Goal: Task Accomplishment & Management: Manage account settings

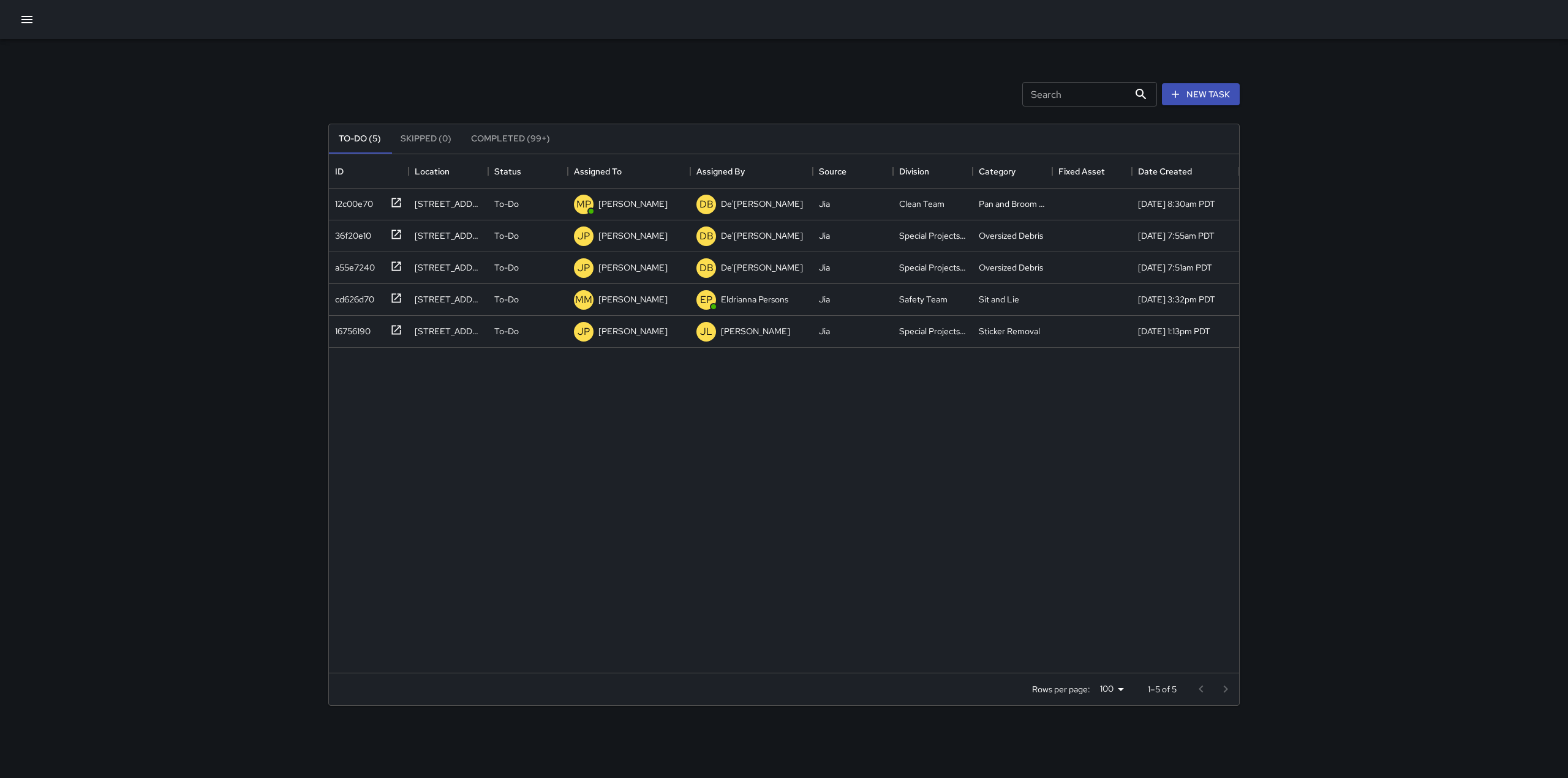
scroll to position [510, 901]
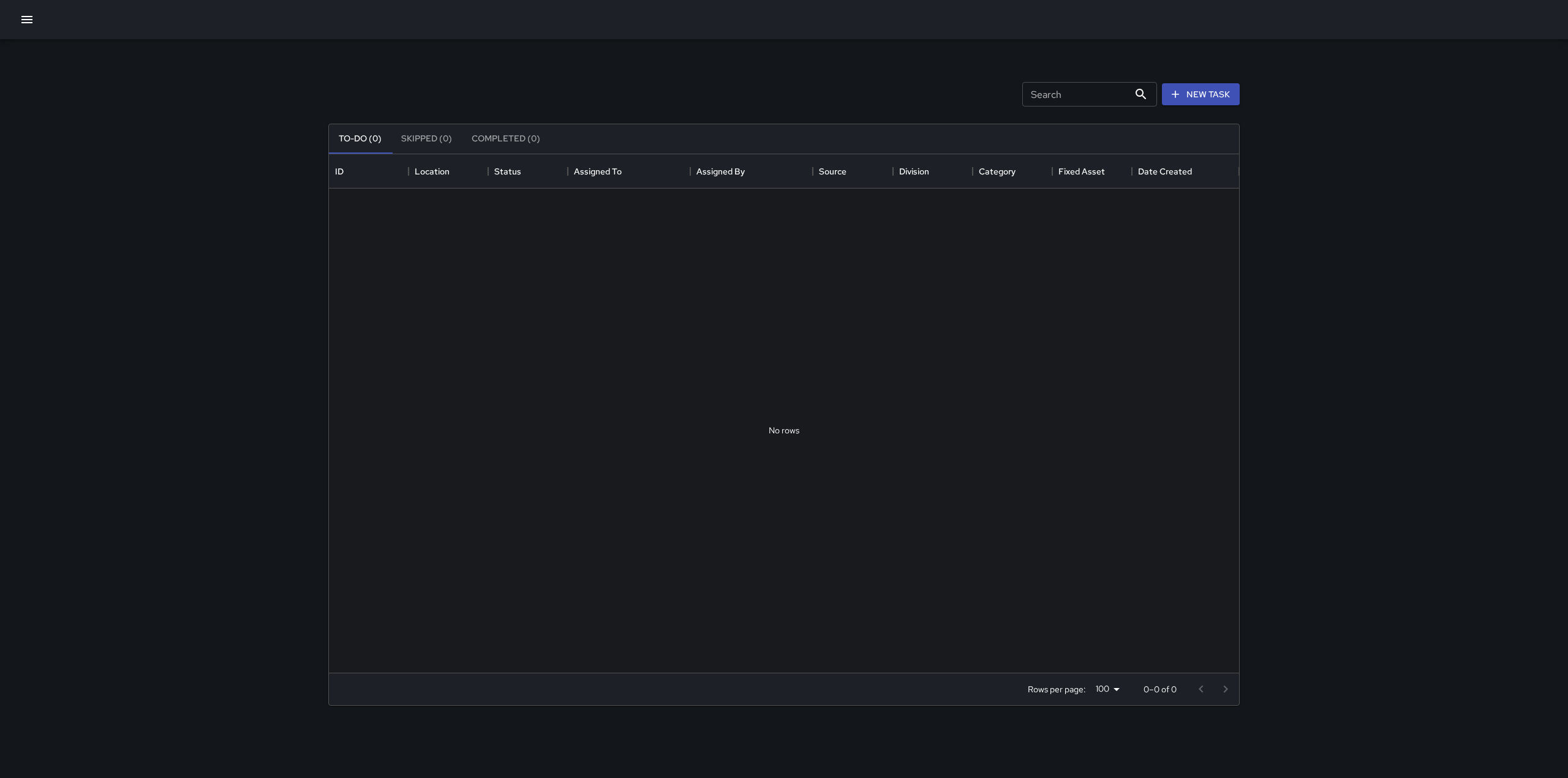
scroll to position [510, 901]
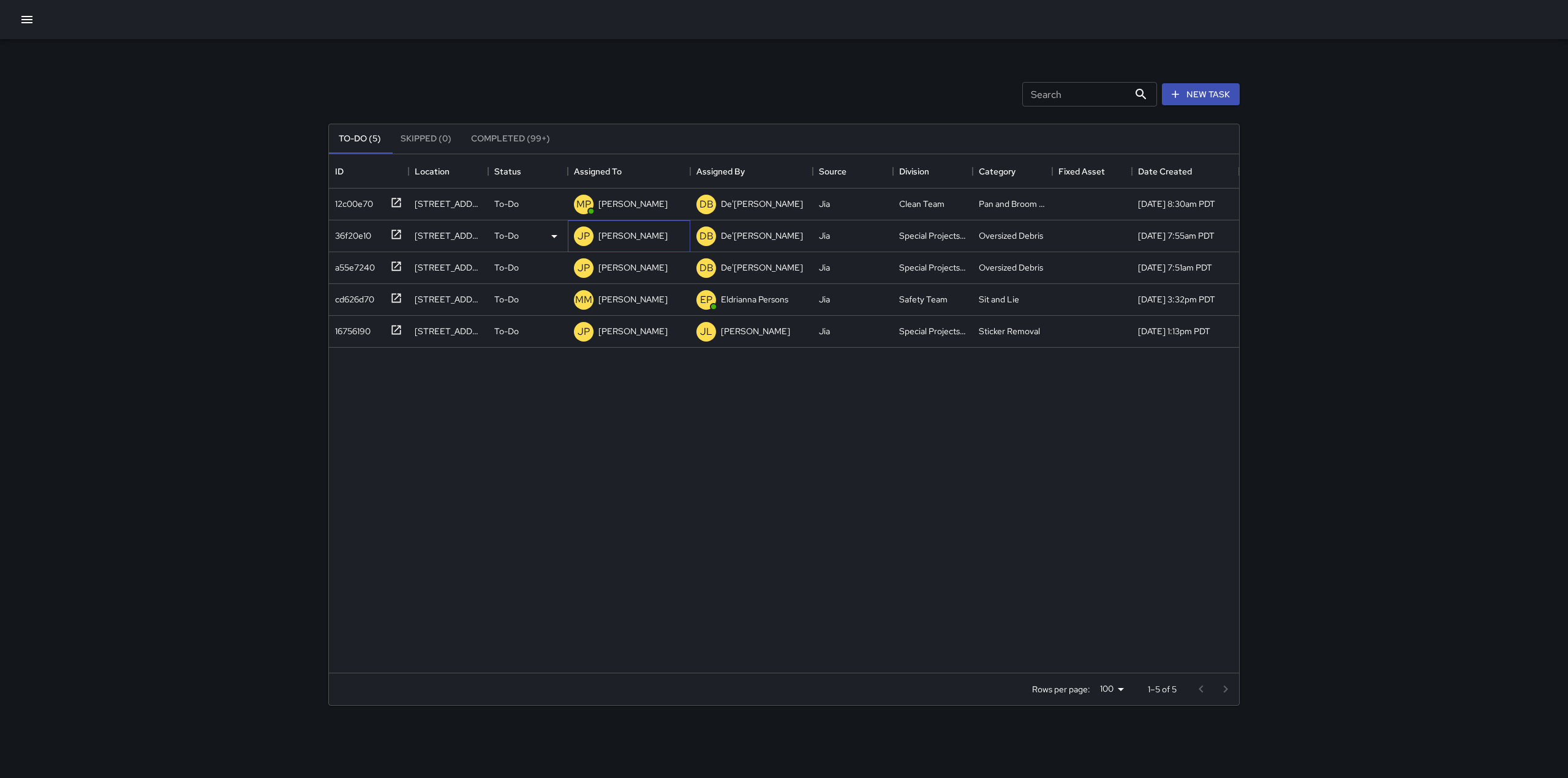
click at [624, 235] on p "[PERSON_NAME]" at bounding box center [633, 236] width 70 height 13
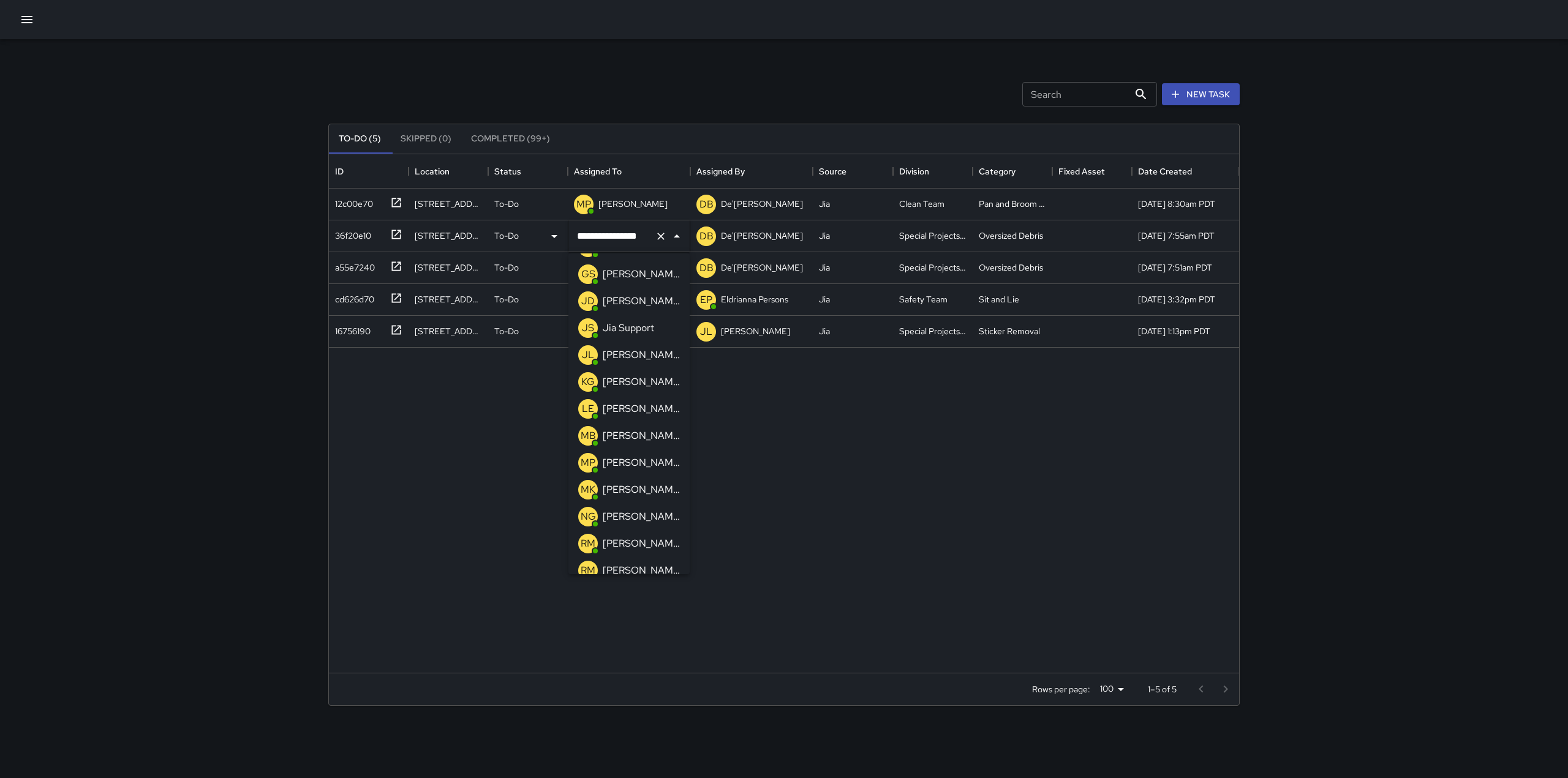
scroll to position [267, 0]
click at [646, 392] on div "[PERSON_NAME]" at bounding box center [641, 382] width 82 height 19
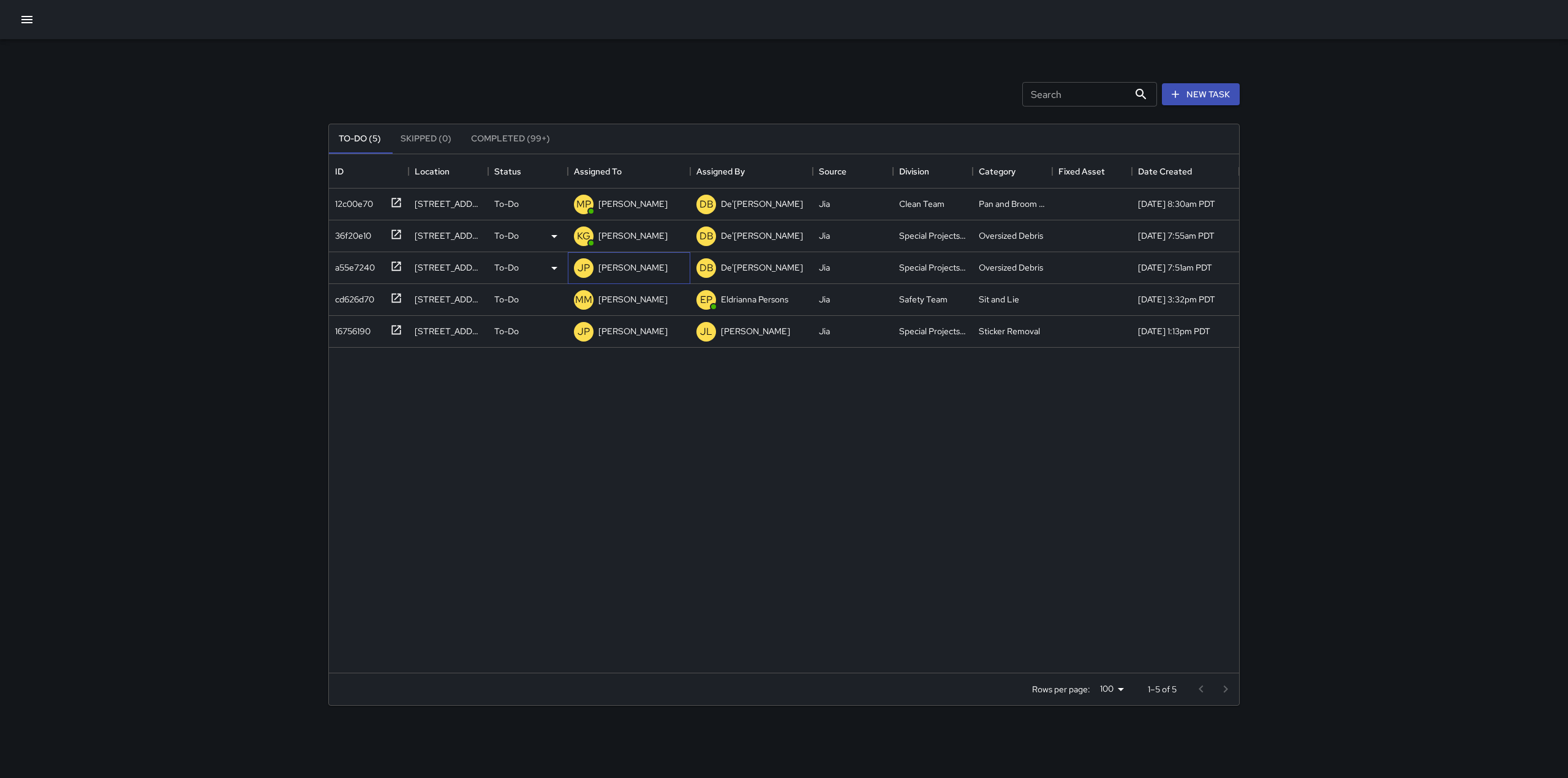
click at [643, 272] on p "[PERSON_NAME]" at bounding box center [633, 267] width 70 height 13
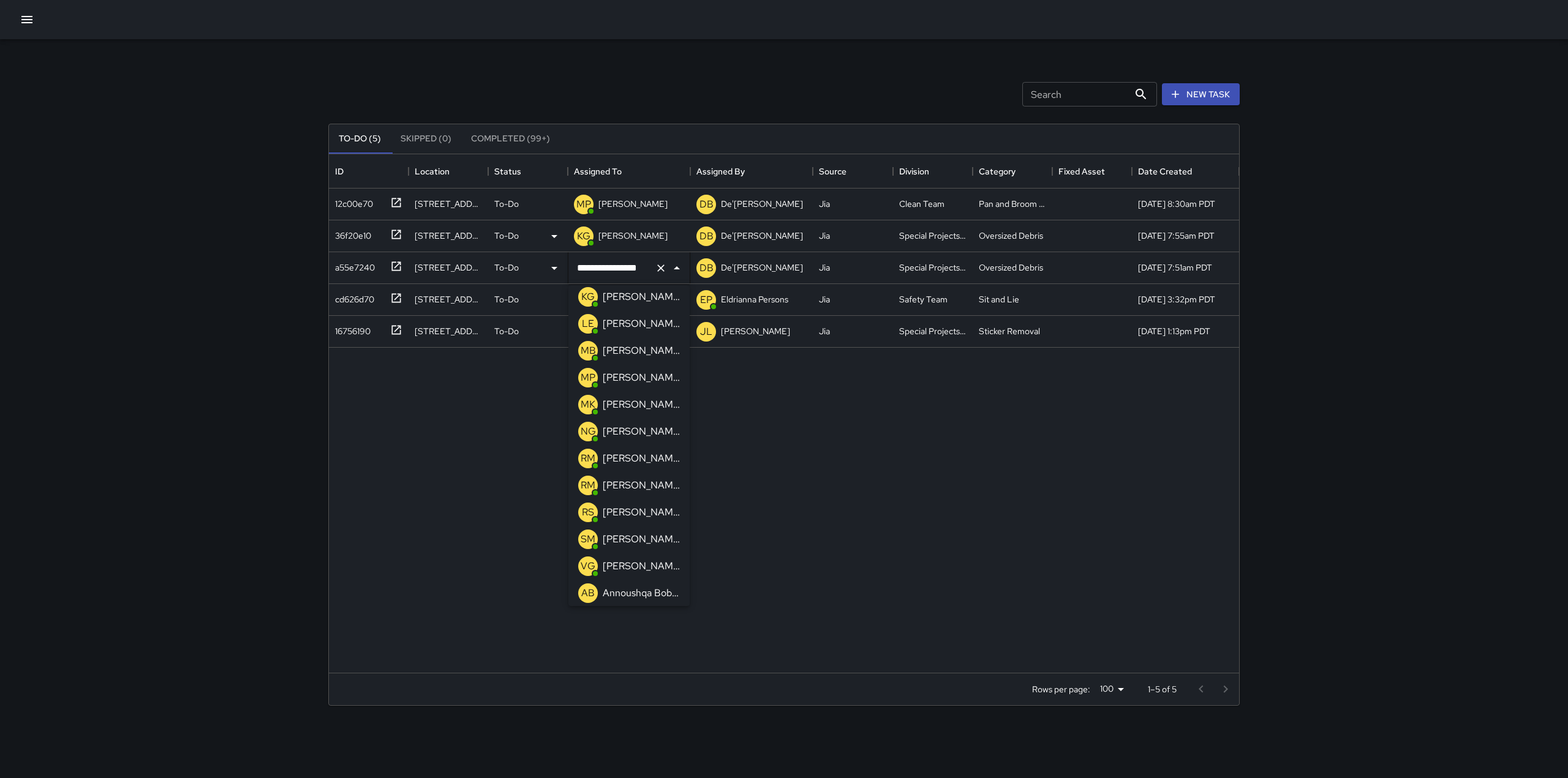
scroll to position [283, 0]
click at [628, 406] on div "[PERSON_NAME]" at bounding box center [641, 397] width 82 height 19
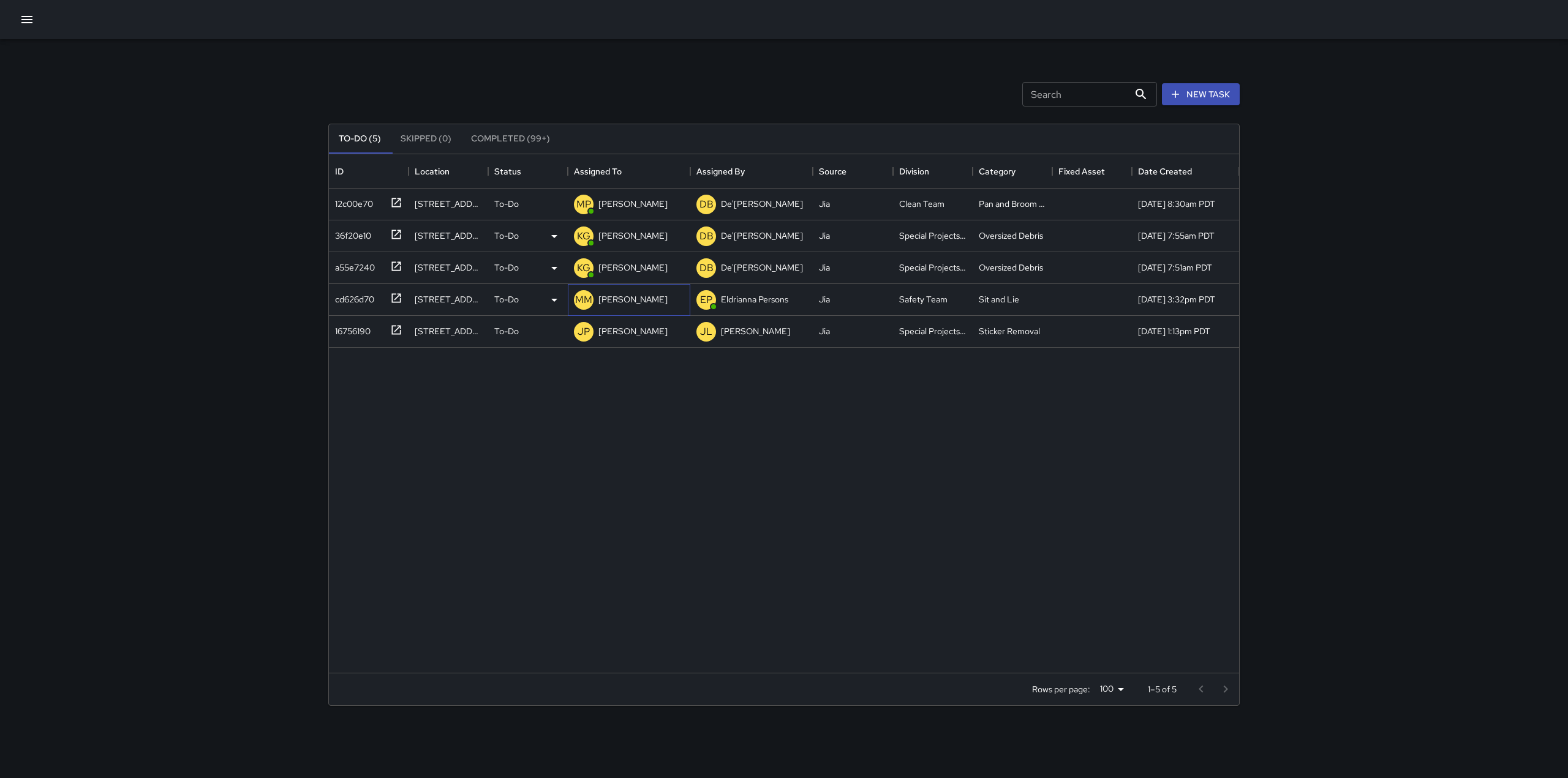
click at [636, 302] on p "[PERSON_NAME]" at bounding box center [633, 299] width 70 height 13
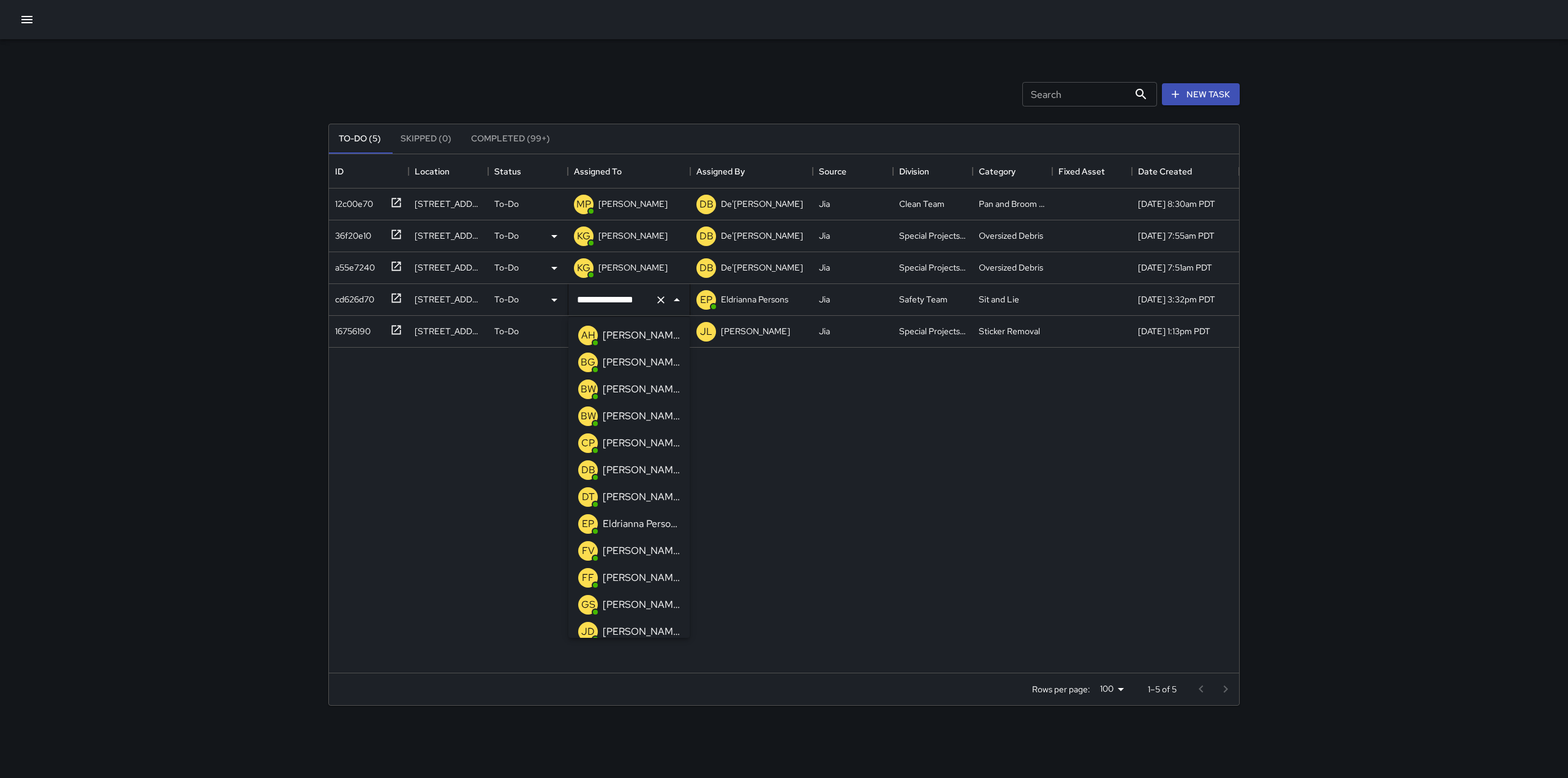
scroll to position [1004, 0]
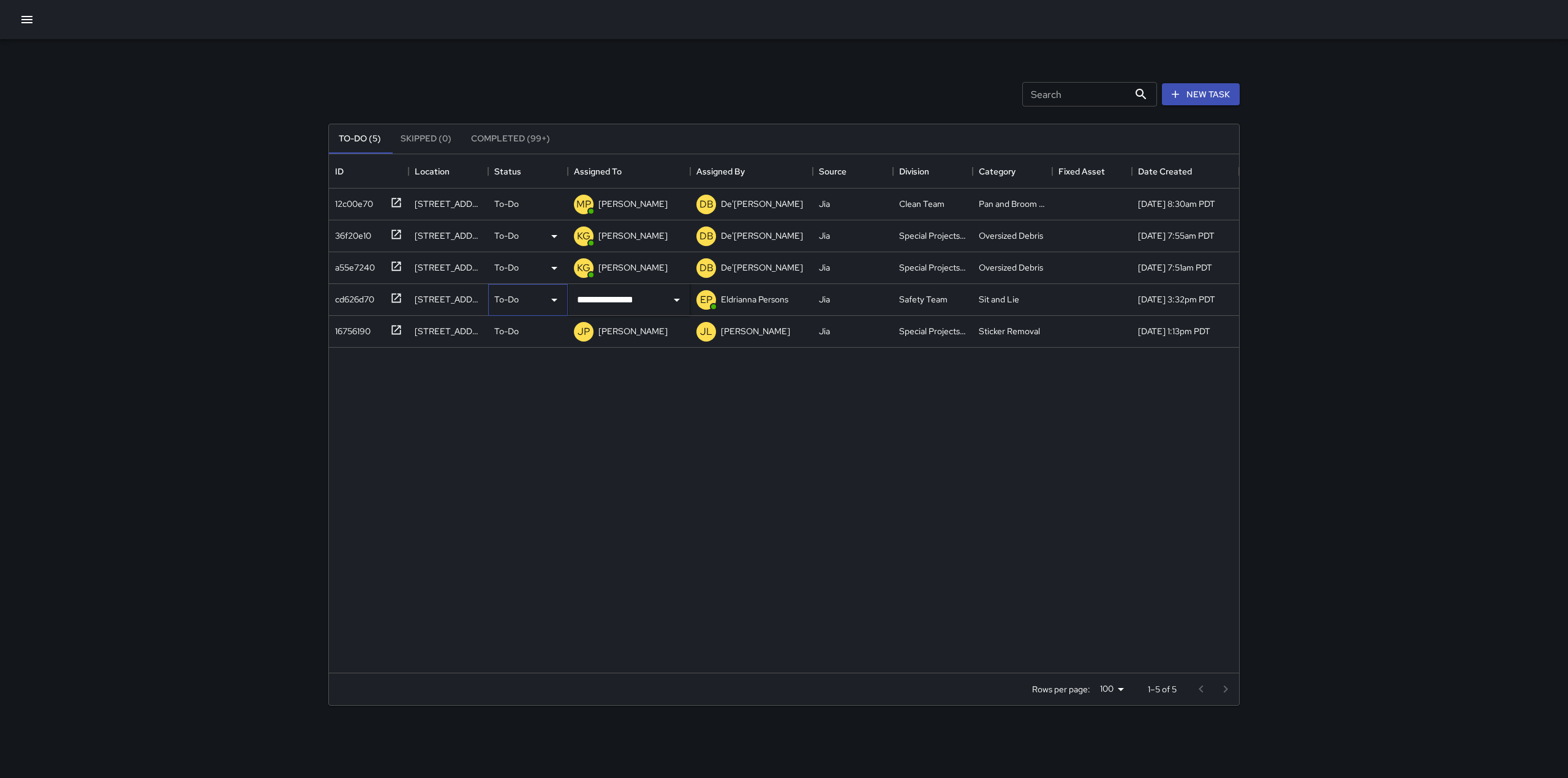
click at [547, 303] on icon at bounding box center [554, 300] width 15 height 15
click at [528, 376] on li "Completed" at bounding box center [527, 377] width 78 height 22
click at [625, 298] on p "[PERSON_NAME]" at bounding box center [633, 299] width 70 height 13
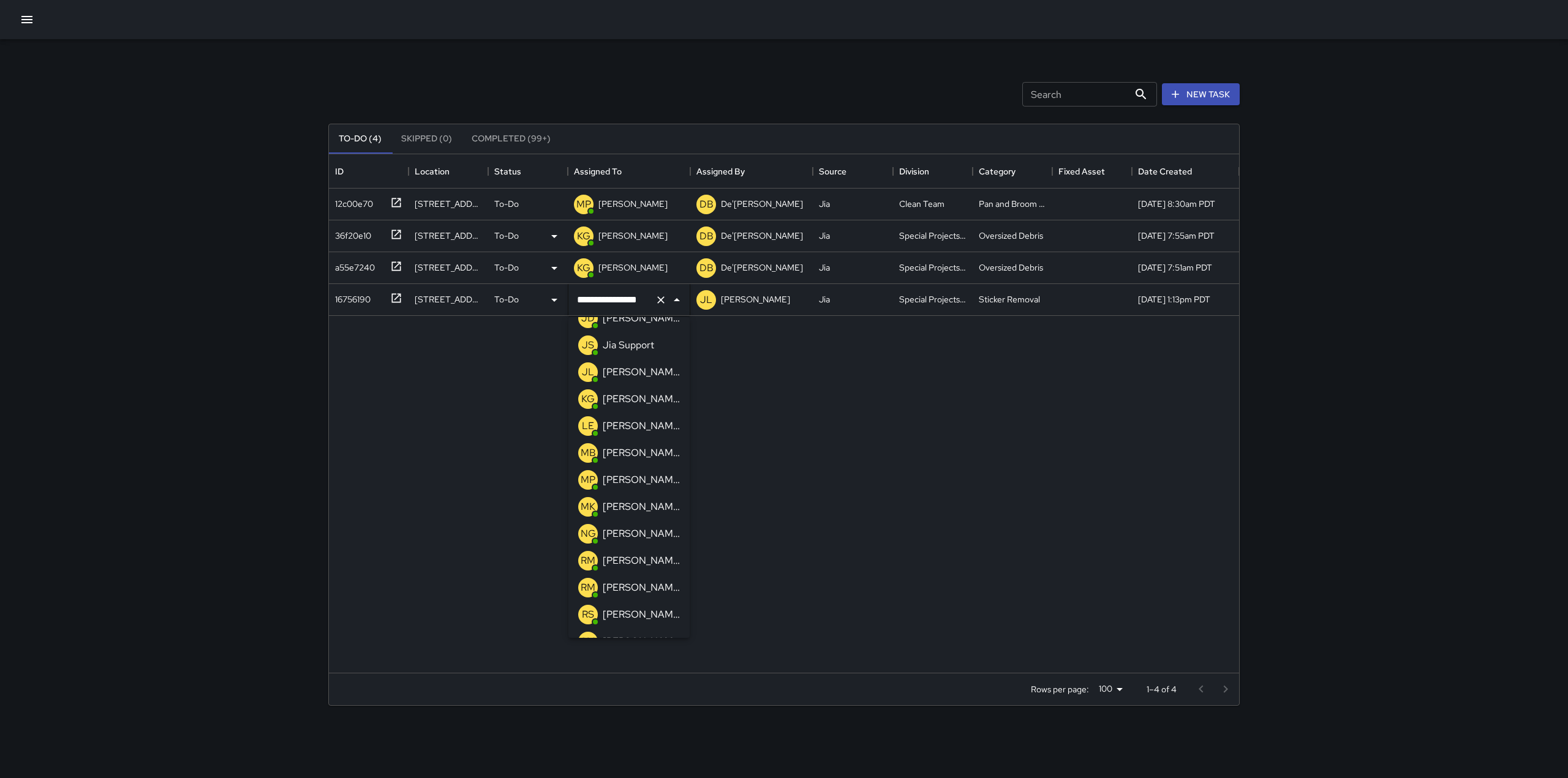
scroll to position [313, 0]
click at [627, 393] on p "[PERSON_NAME]" at bounding box center [641, 400] width 77 height 15
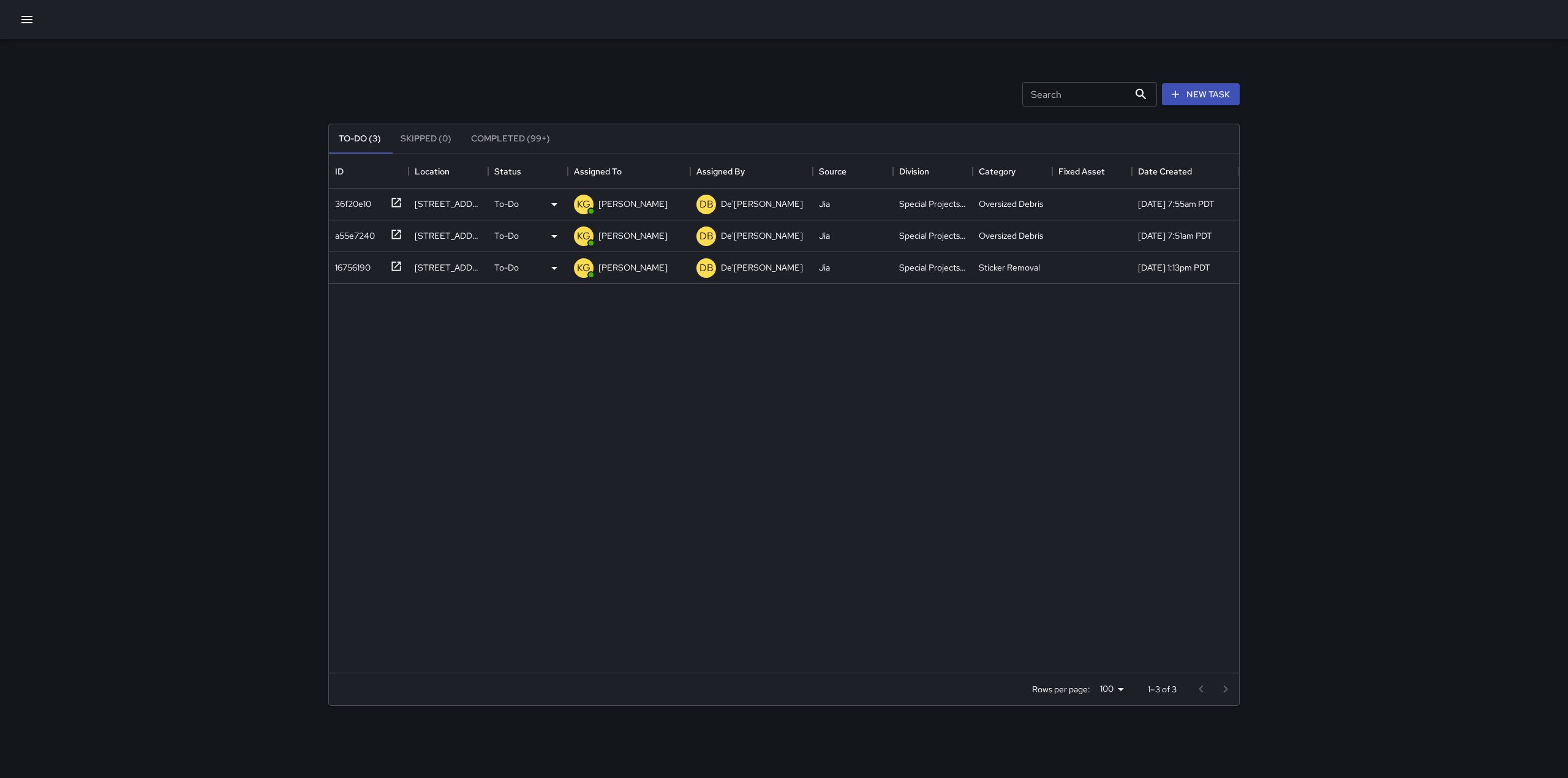
click at [926, 599] on div "36f20e10 39 [PERSON_NAME] Street To-Do KG [PERSON_NAME] DB De'Ante [PERSON_NAME…" at bounding box center [783, 431] width 910 height 485
